Goal: Entertainment & Leisure: Consume media (video, audio)

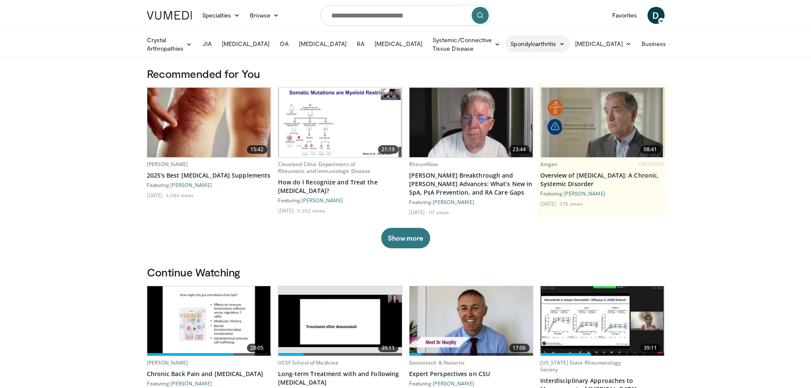
click at [565, 45] on icon at bounding box center [562, 44] width 6 height 6
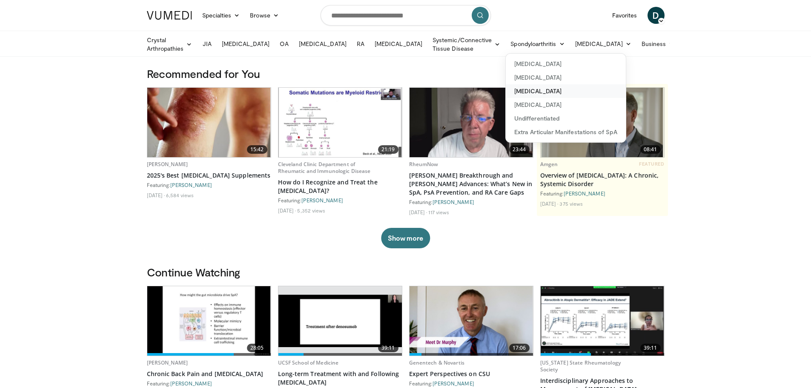
click at [564, 92] on link "[MEDICAL_DATA]" at bounding box center [566, 91] width 120 height 14
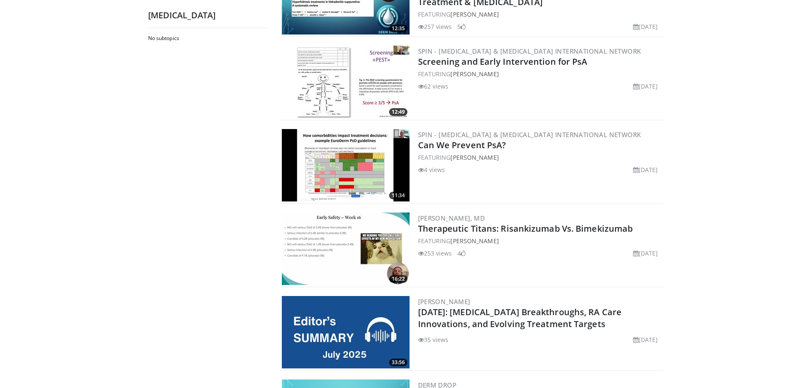
scroll to position [639, 0]
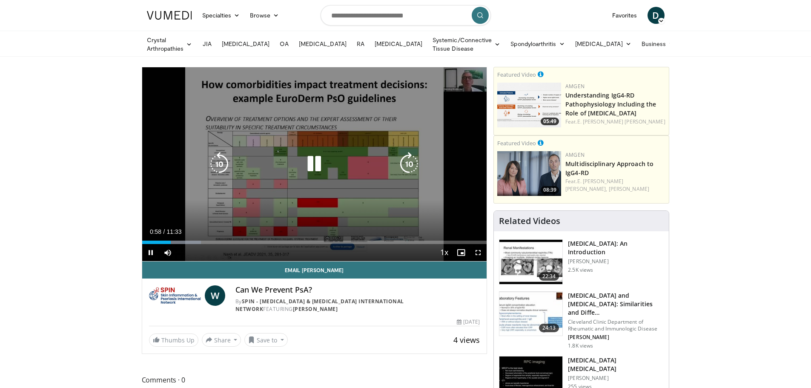
click at [415, 161] on icon "Video Player" at bounding box center [409, 164] width 24 height 24
click at [410, 160] on icon "Video Player" at bounding box center [409, 164] width 24 height 24
click at [414, 164] on icon "Video Player" at bounding box center [409, 164] width 24 height 24
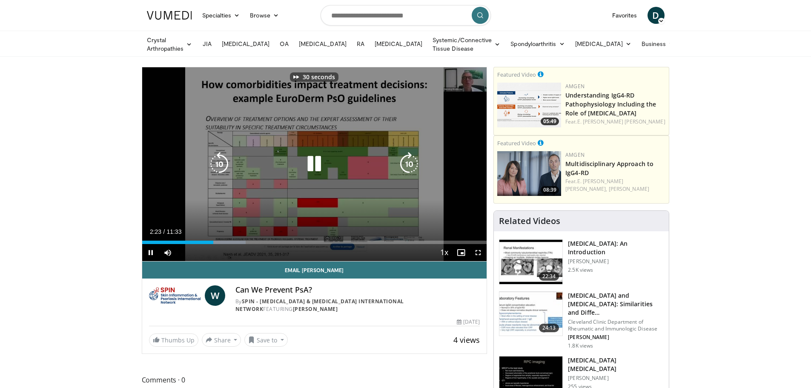
click at [414, 164] on icon "Video Player" at bounding box center [409, 164] width 24 height 24
click at [411, 167] on icon "Video Player" at bounding box center [409, 164] width 24 height 24
click at [413, 163] on icon "Video Player" at bounding box center [409, 164] width 24 height 24
click at [411, 158] on icon "Video Player" at bounding box center [409, 164] width 24 height 24
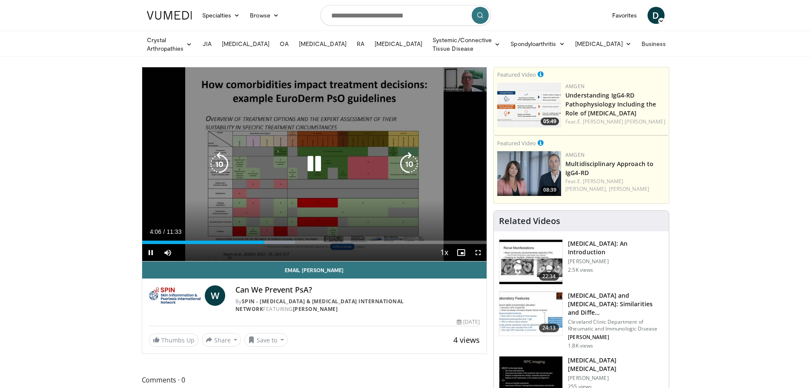
click at [411, 160] on icon "Video Player" at bounding box center [409, 164] width 24 height 24
click at [410, 162] on icon "Video Player" at bounding box center [409, 164] width 24 height 24
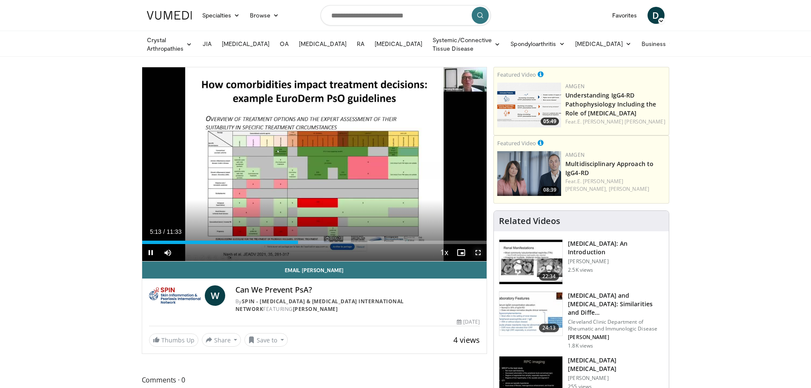
click at [477, 252] on span "Video Player" at bounding box center [478, 252] width 17 height 17
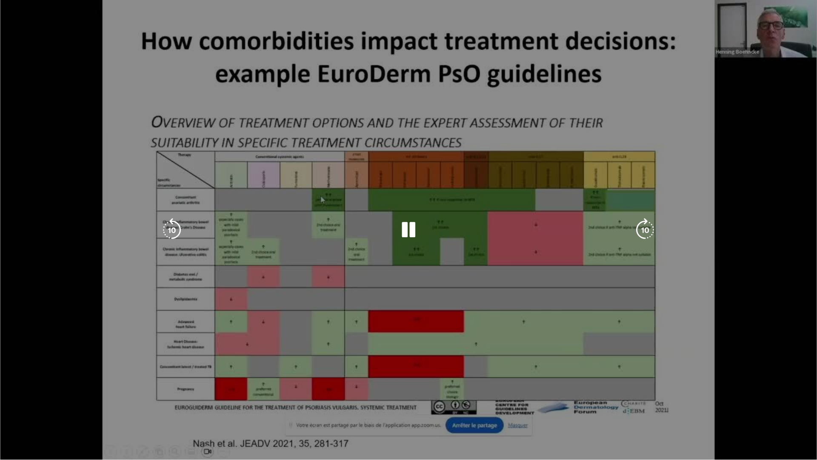
click at [805, 387] on video-js "**********" at bounding box center [408, 230] width 817 height 460
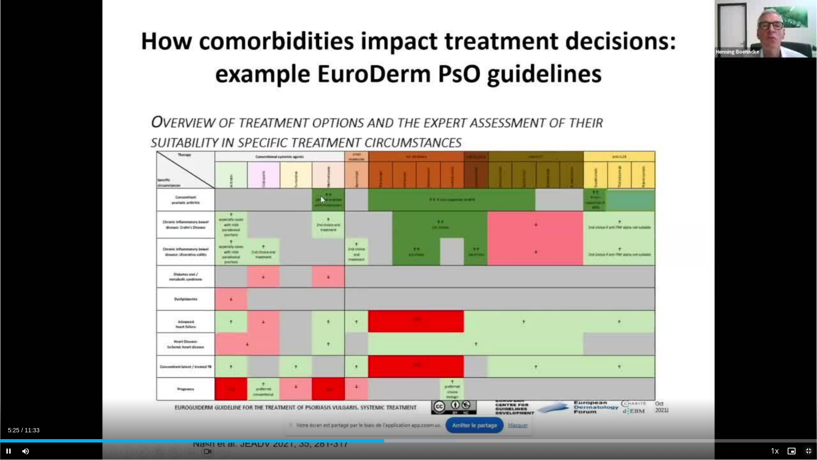
click at [809, 387] on span "Video Player" at bounding box center [808, 450] width 17 height 17
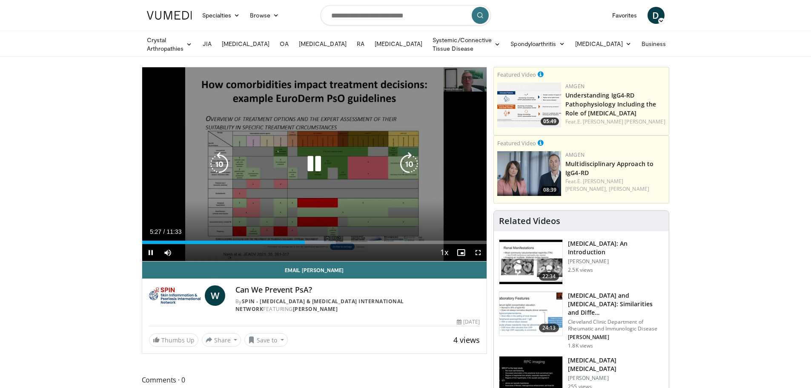
click at [415, 165] on icon "Video Player" at bounding box center [409, 164] width 24 height 24
click at [412, 162] on icon "Video Player" at bounding box center [409, 164] width 24 height 24
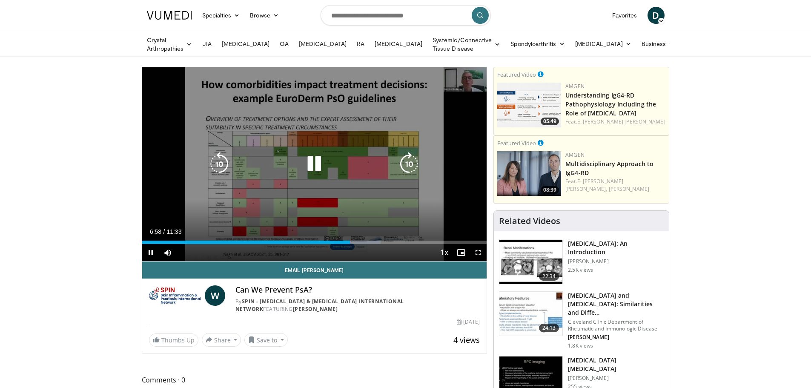
click at [405, 168] on icon "Video Player" at bounding box center [409, 164] width 24 height 24
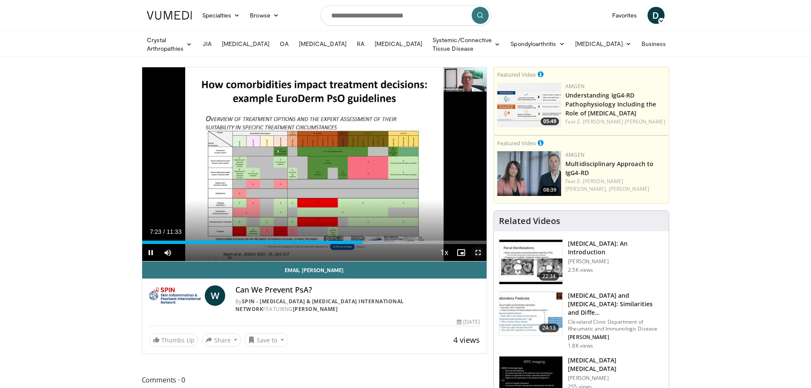
click at [475, 252] on span "Video Player" at bounding box center [478, 252] width 17 height 17
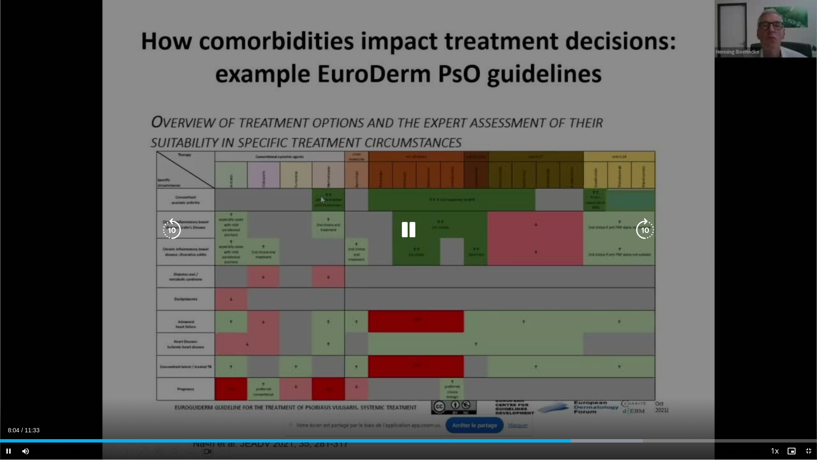
click at [642, 230] on icon "Video Player" at bounding box center [645, 230] width 24 height 24
click at [644, 228] on icon "Video Player" at bounding box center [645, 230] width 24 height 24
click at [412, 234] on icon "Video Player" at bounding box center [409, 230] width 24 height 24
click at [412, 230] on icon "Video Player" at bounding box center [409, 230] width 24 height 24
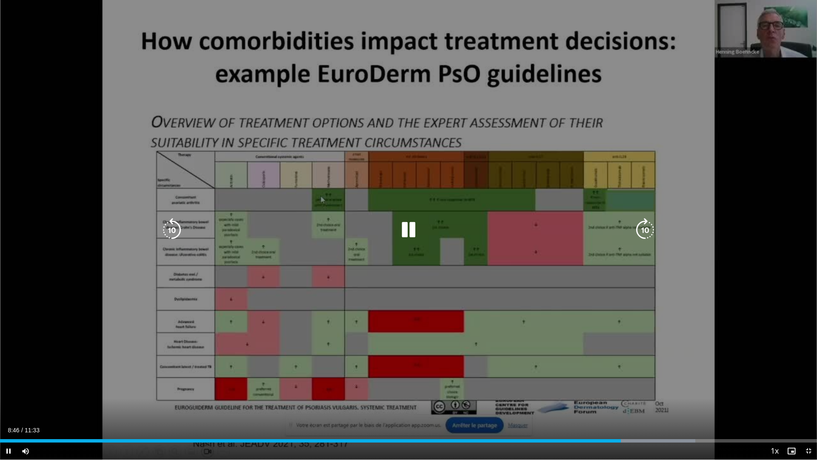
click at [647, 229] on icon "Video Player" at bounding box center [645, 230] width 24 height 24
click at [645, 229] on icon "Video Player" at bounding box center [645, 230] width 24 height 24
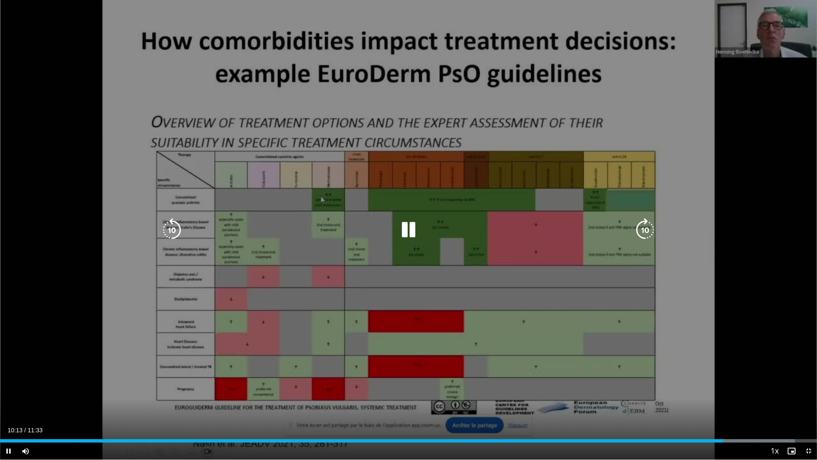
click at [404, 228] on icon "Video Player" at bounding box center [409, 230] width 24 height 24
click at [645, 234] on icon "Video Player" at bounding box center [645, 230] width 24 height 24
click at [408, 237] on icon "Video Player" at bounding box center [409, 230] width 24 height 24
click at [647, 230] on icon "Video Player" at bounding box center [645, 230] width 24 height 24
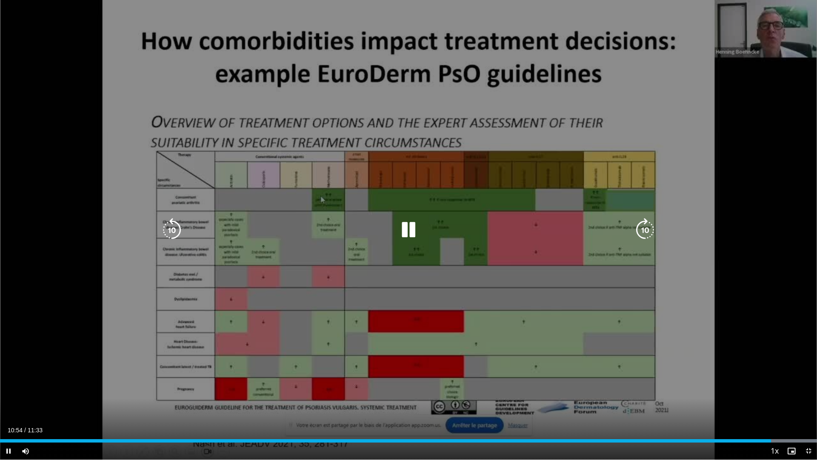
click at [410, 232] on icon "Video Player" at bounding box center [409, 230] width 24 height 24
click at [407, 242] on div "20 seconds Tap to unmute" at bounding box center [408, 229] width 817 height 459
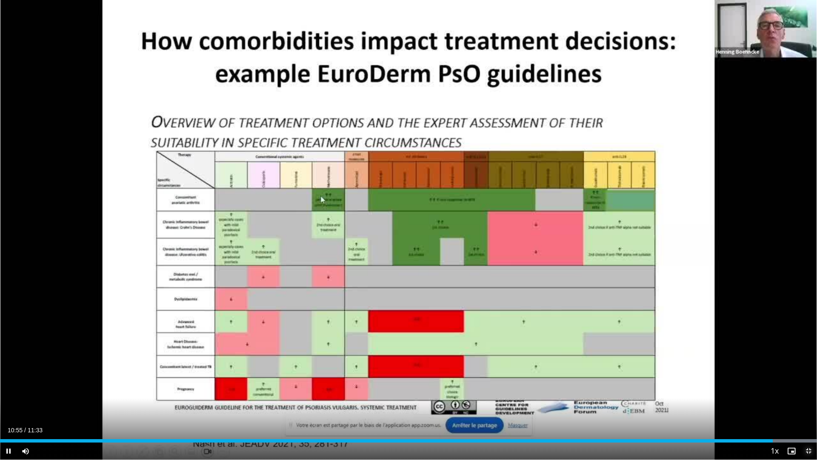
click at [805, 387] on span "Video Player" at bounding box center [808, 450] width 17 height 17
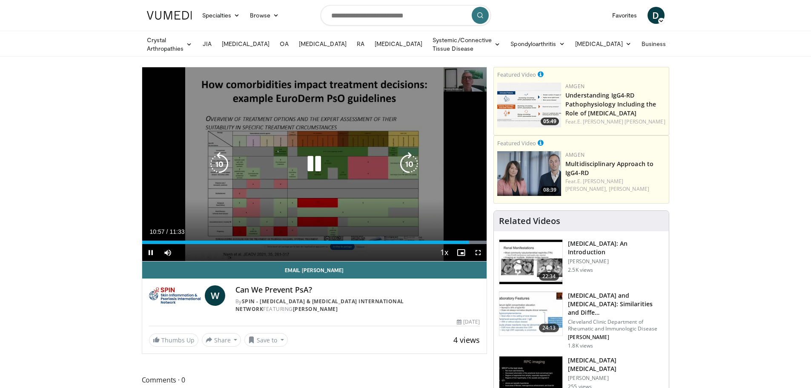
click at [304, 165] on icon "Video Player" at bounding box center [314, 164] width 24 height 24
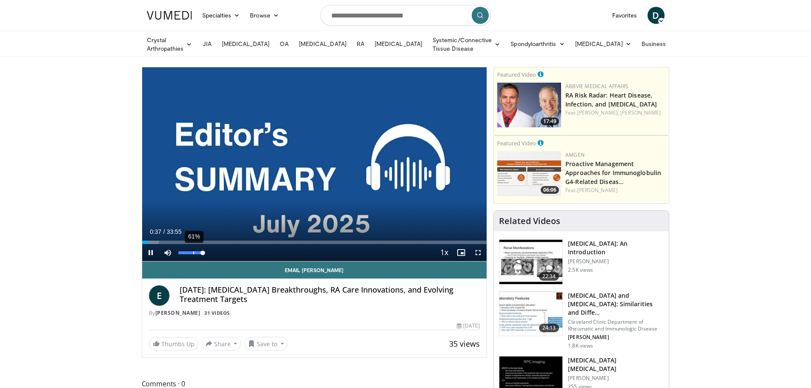
click at [193, 252] on div "61%" at bounding box center [190, 252] width 24 height 3
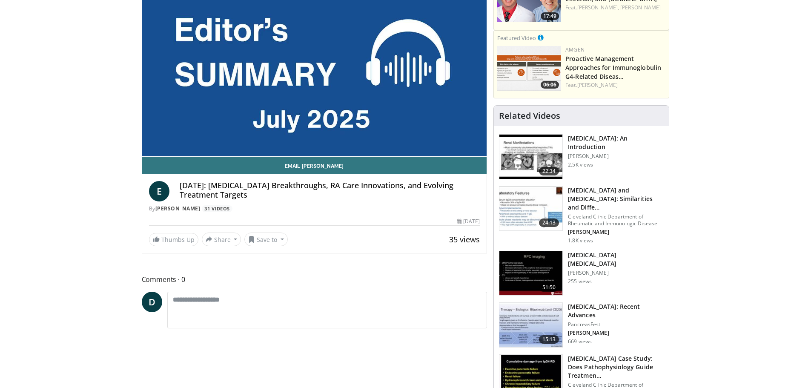
scroll to position [85, 0]
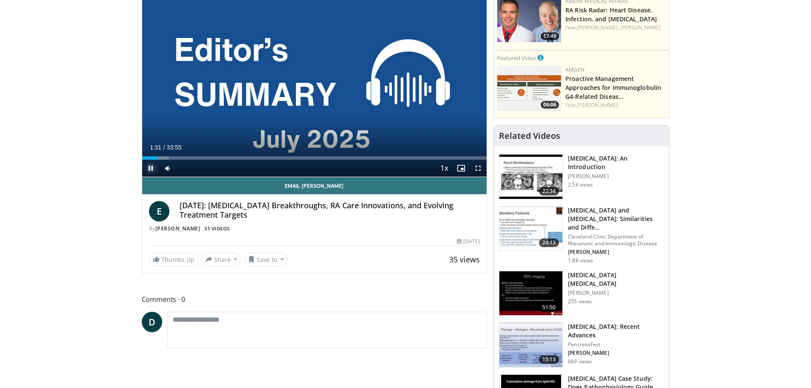
click at [149, 168] on span "Video Player" at bounding box center [150, 168] width 17 height 17
